Goal: Information Seeking & Learning: Learn about a topic

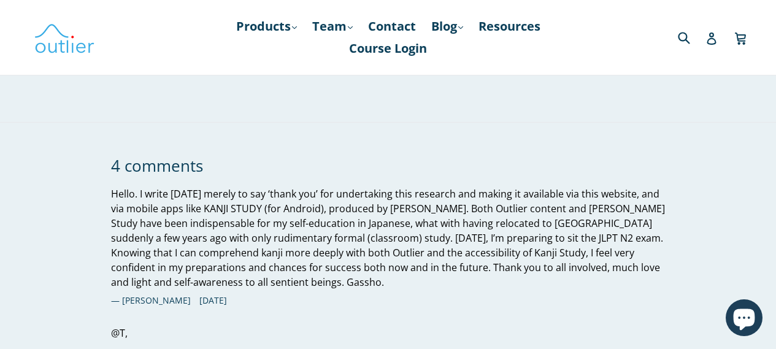
scroll to position [2148, 0]
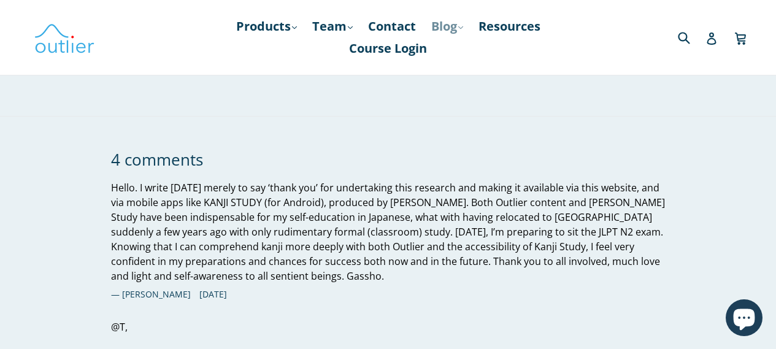
click at [446, 31] on link "Blog .cls-1{fill:#231f20} expand" at bounding box center [447, 26] width 44 height 22
click at [463, 87] on link "Japanese" at bounding box center [473, 82] width 74 height 23
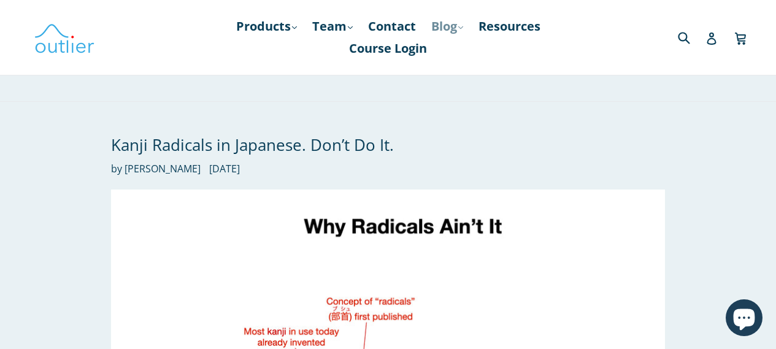
click at [455, 29] on link "Blog .cls-1{fill:#231f20} expand" at bounding box center [447, 26] width 44 height 22
click at [474, 58] on link "Chinese" at bounding box center [473, 59] width 74 height 23
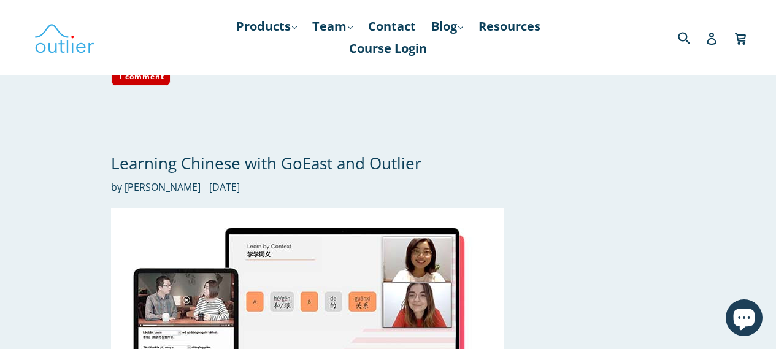
scroll to position [6096, 0]
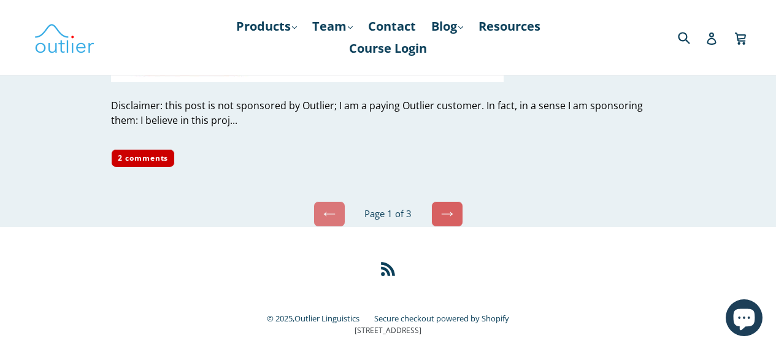
click at [451, 208] on icon at bounding box center [447, 214] width 12 height 12
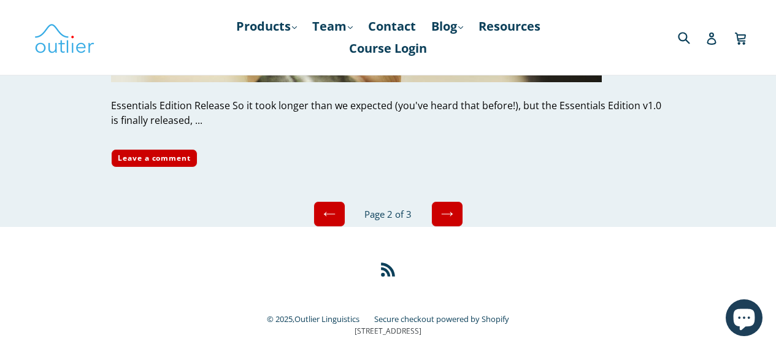
scroll to position [5508, 0]
click at [444, 204] on link "Next" at bounding box center [447, 214] width 32 height 26
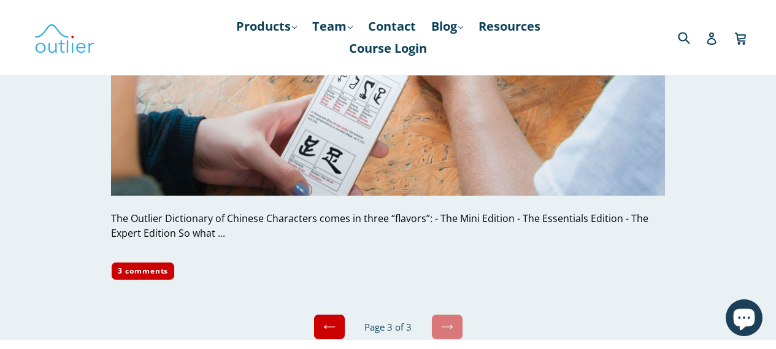
scroll to position [1464, 0]
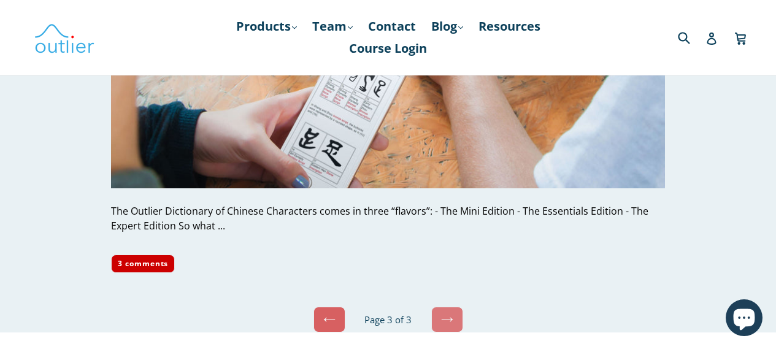
click at [331, 314] on icon at bounding box center [329, 320] width 12 height 12
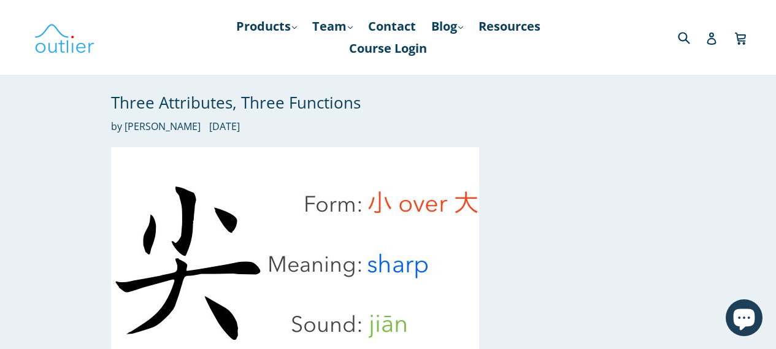
scroll to position [4578, 0]
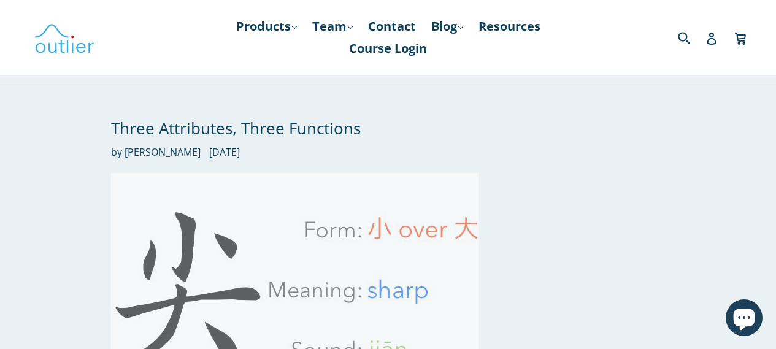
click at [361, 209] on img at bounding box center [295, 291] width 368 height 237
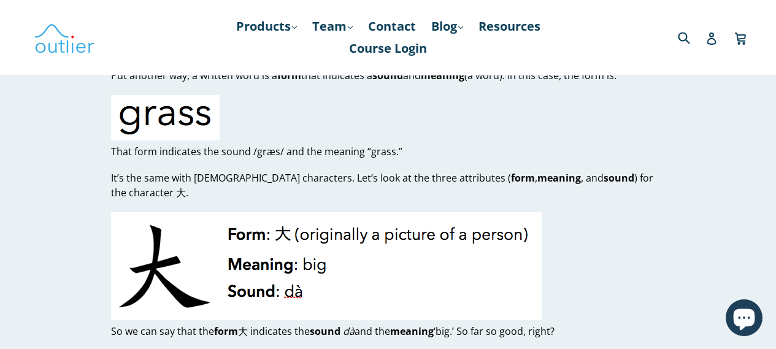
scroll to position [552, 0]
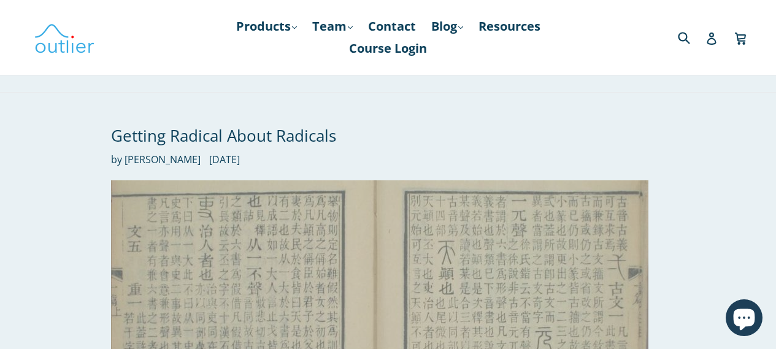
scroll to position [3964, 0]
